Goal: Navigation & Orientation: Find specific page/section

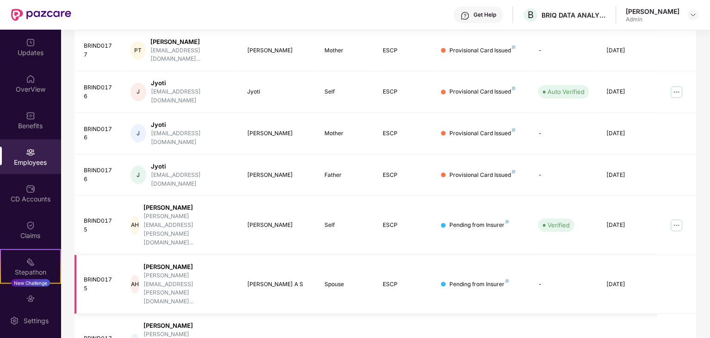
scroll to position [229, 0]
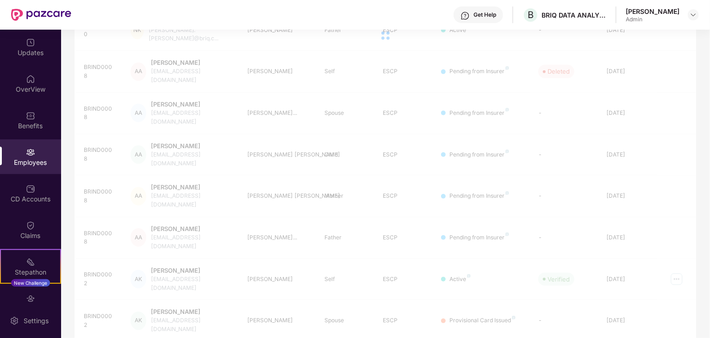
scroll to position [30, 0]
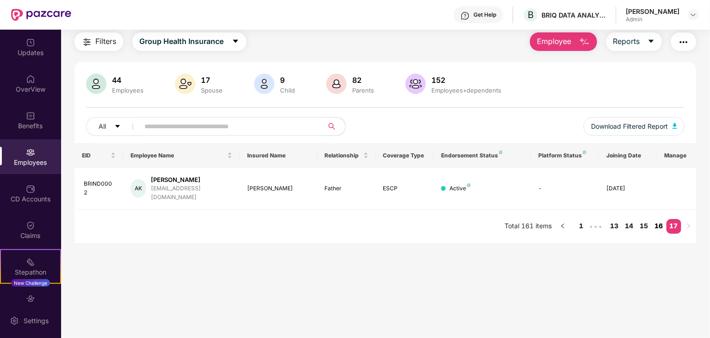
click at [658, 220] on link "16" at bounding box center [658, 226] width 15 height 14
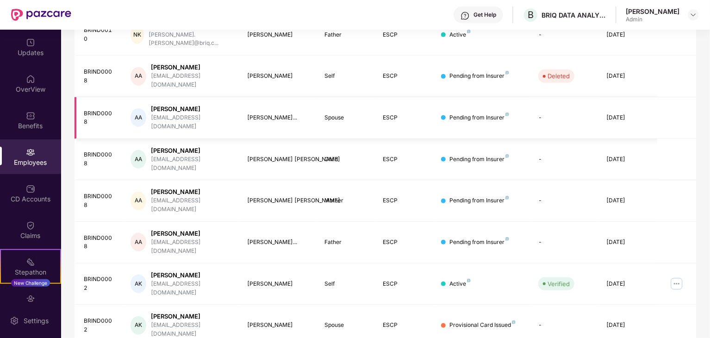
scroll to position [229, 0]
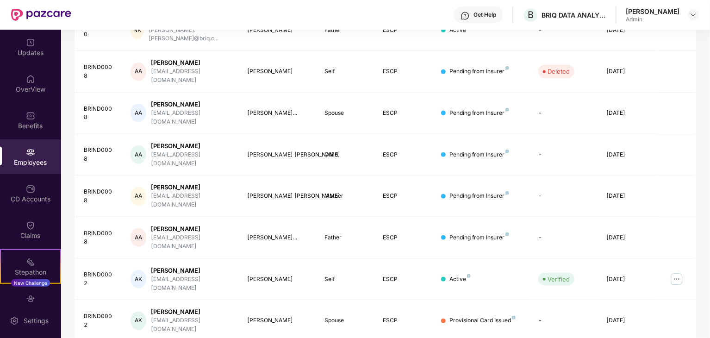
click at [28, 160] on div "Employees" at bounding box center [30, 162] width 61 height 9
